Goal: Find specific page/section: Find specific page/section

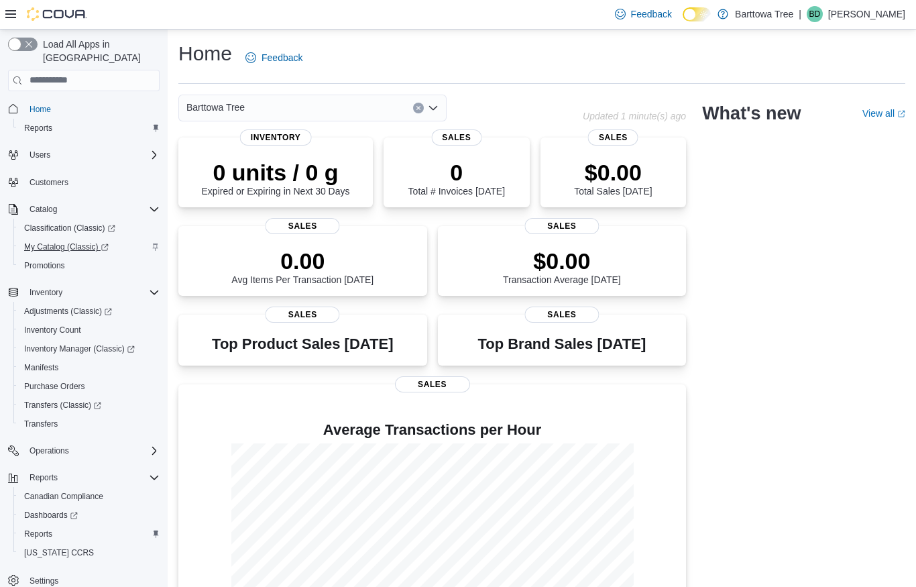
click at [72, 241] on span "My Catalog (Classic)" at bounding box center [66, 247] width 84 height 16
